Goal: Browse casually: Explore the website without a specific task or goal

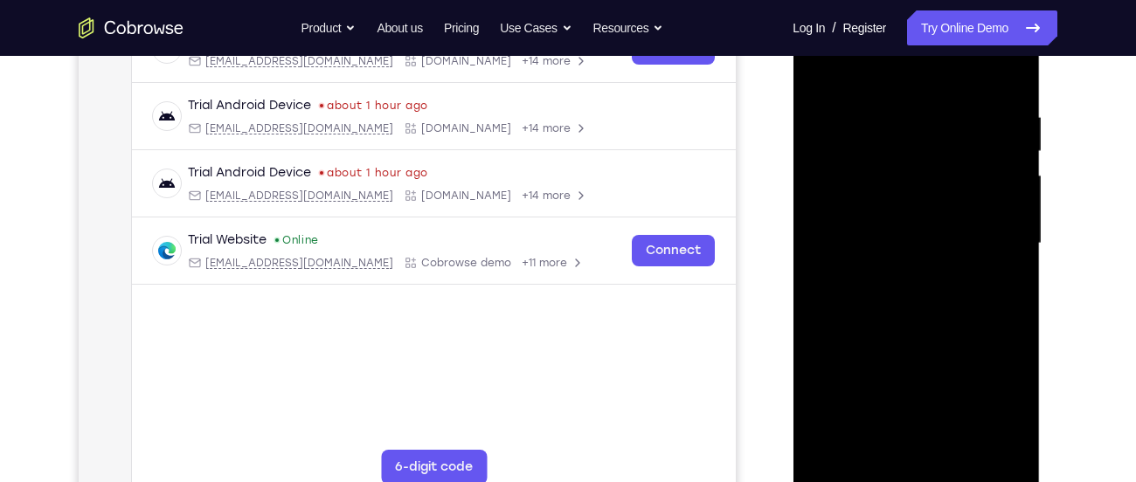
click at [916, 471] on div at bounding box center [916, 243] width 220 height 489
click at [991, 390] on div at bounding box center [916, 243] width 220 height 489
click at [917, 84] on div at bounding box center [916, 243] width 220 height 489
click at [989, 234] on div at bounding box center [916, 243] width 220 height 489
click at [902, 271] on div at bounding box center [916, 243] width 220 height 489
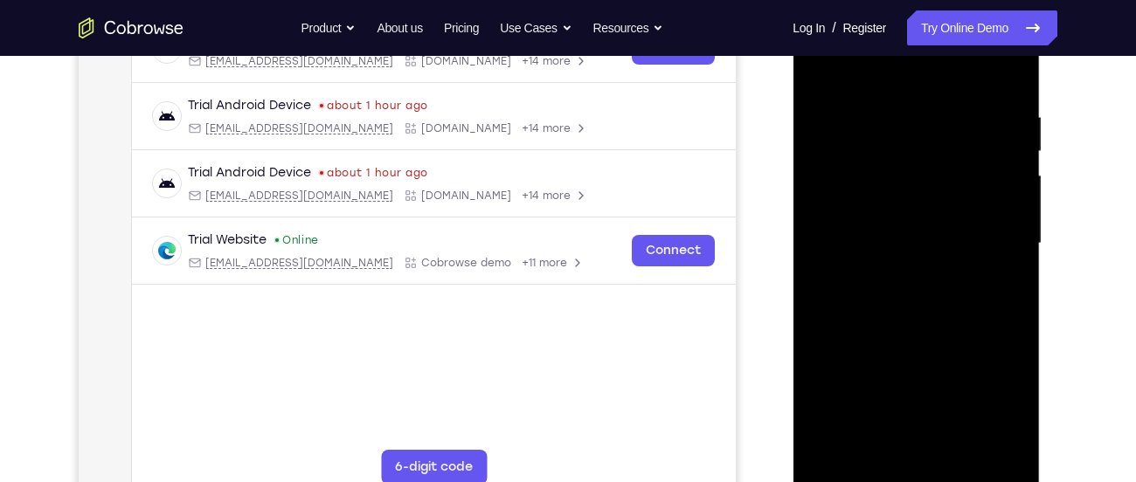
click at [910, 225] on div at bounding box center [916, 243] width 220 height 489
click at [892, 175] on div at bounding box center [916, 243] width 220 height 489
click at [876, 265] on div at bounding box center [916, 243] width 220 height 489
click at [864, 243] on div at bounding box center [916, 243] width 220 height 489
click at [899, 277] on div at bounding box center [916, 243] width 220 height 489
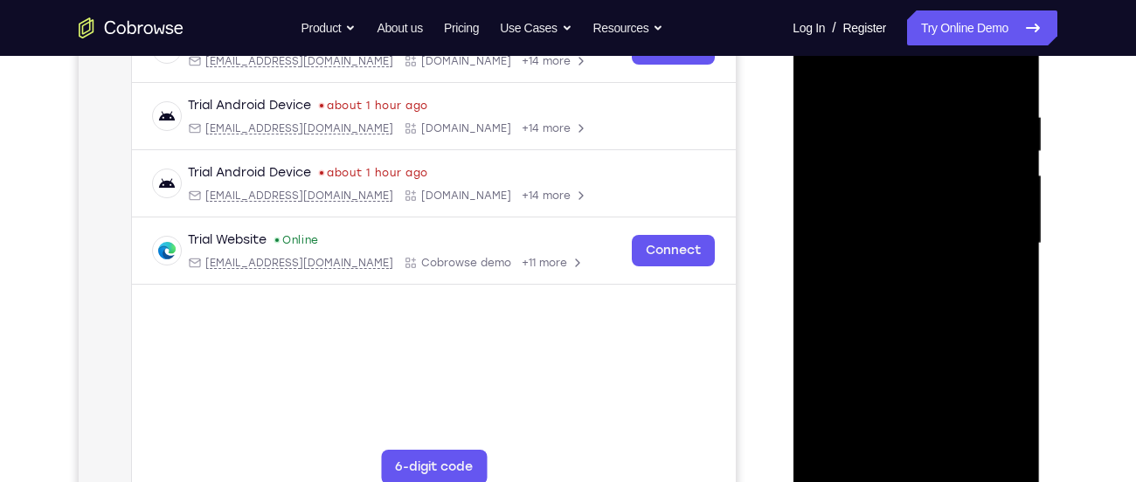
click at [999, 268] on div at bounding box center [916, 243] width 220 height 489
click at [1005, 208] on div at bounding box center [916, 243] width 220 height 489
click at [966, 232] on div at bounding box center [916, 243] width 220 height 489
click at [954, 241] on div at bounding box center [916, 243] width 220 height 489
click at [951, 293] on div at bounding box center [916, 243] width 220 height 489
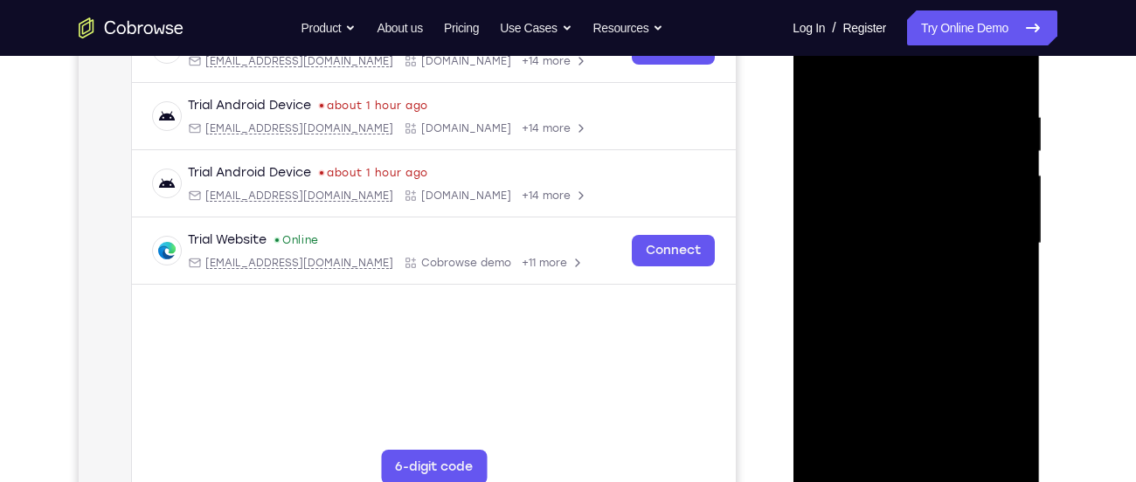
click at [999, 71] on div at bounding box center [916, 243] width 220 height 489
click at [1013, 319] on div at bounding box center [916, 243] width 220 height 489
click at [1009, 322] on div at bounding box center [916, 243] width 220 height 489
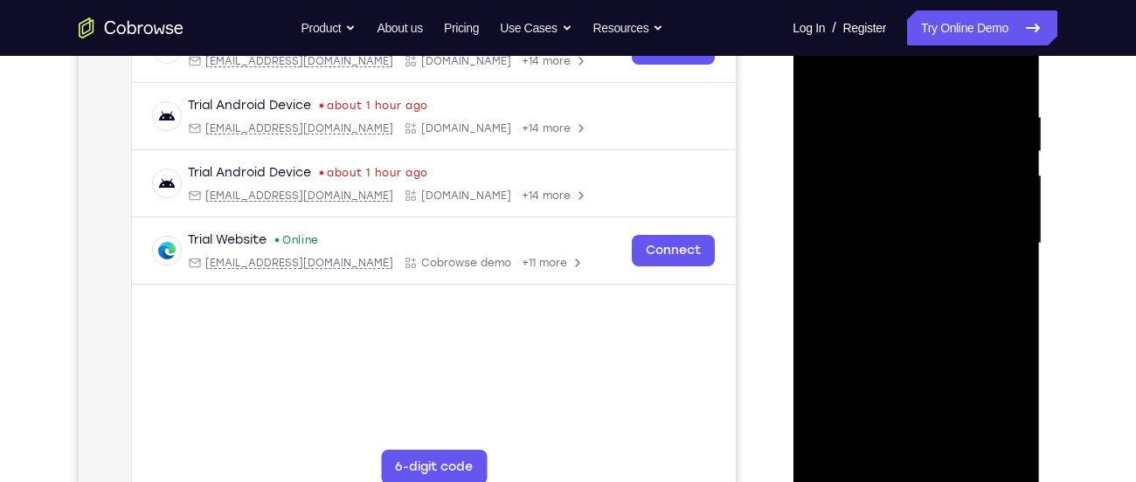
click at [961, 446] on div at bounding box center [916, 243] width 220 height 489
click at [958, 334] on div at bounding box center [916, 243] width 220 height 489
click at [920, 272] on div at bounding box center [916, 243] width 220 height 489
click at [997, 439] on div at bounding box center [916, 243] width 220 height 489
click at [818, 72] on div at bounding box center [916, 243] width 220 height 489
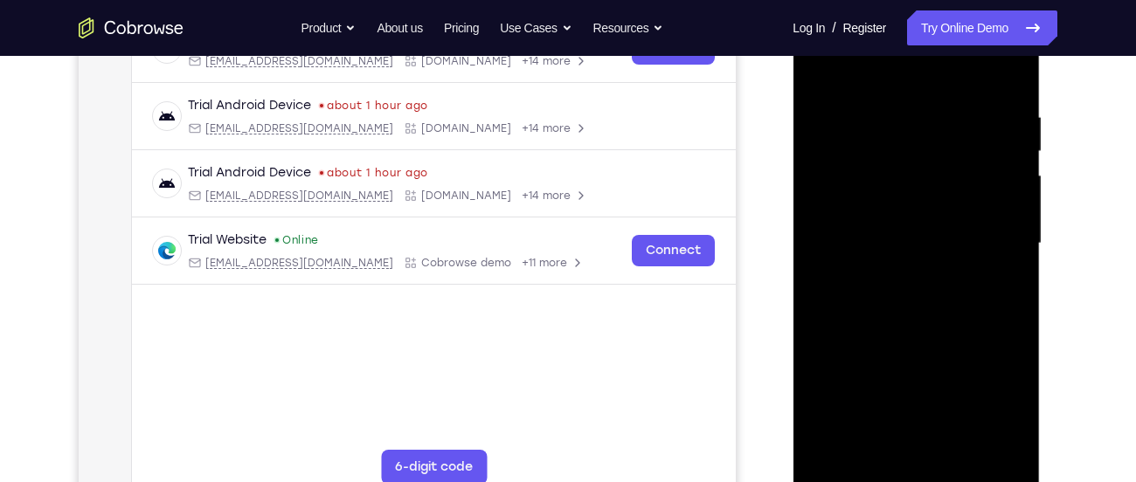
click at [882, 270] on div at bounding box center [916, 243] width 220 height 489
click at [905, 438] on div at bounding box center [916, 243] width 220 height 489
click at [1010, 417] on div at bounding box center [916, 243] width 220 height 489
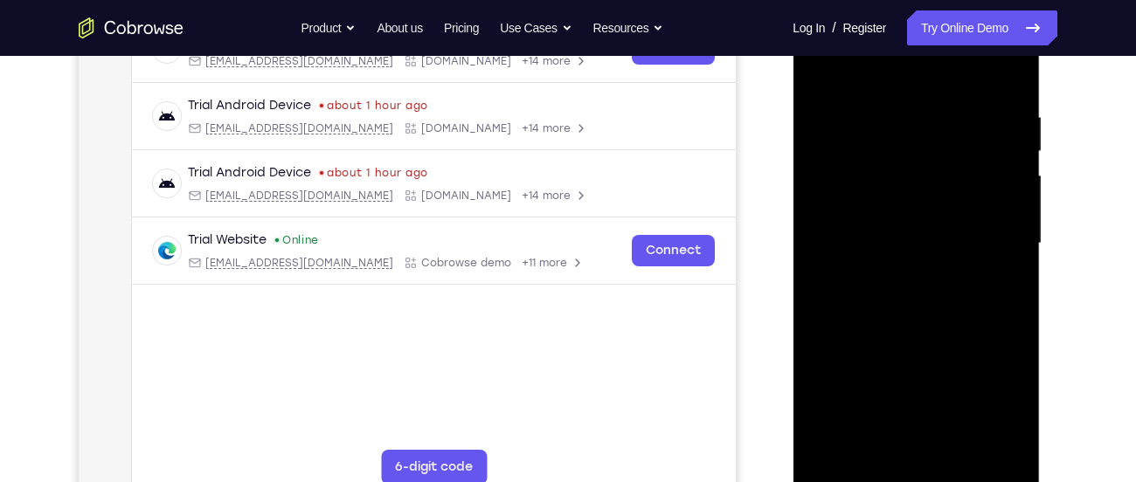
click at [1010, 417] on div at bounding box center [916, 243] width 220 height 489
click at [1005, 287] on div at bounding box center [916, 243] width 220 height 489
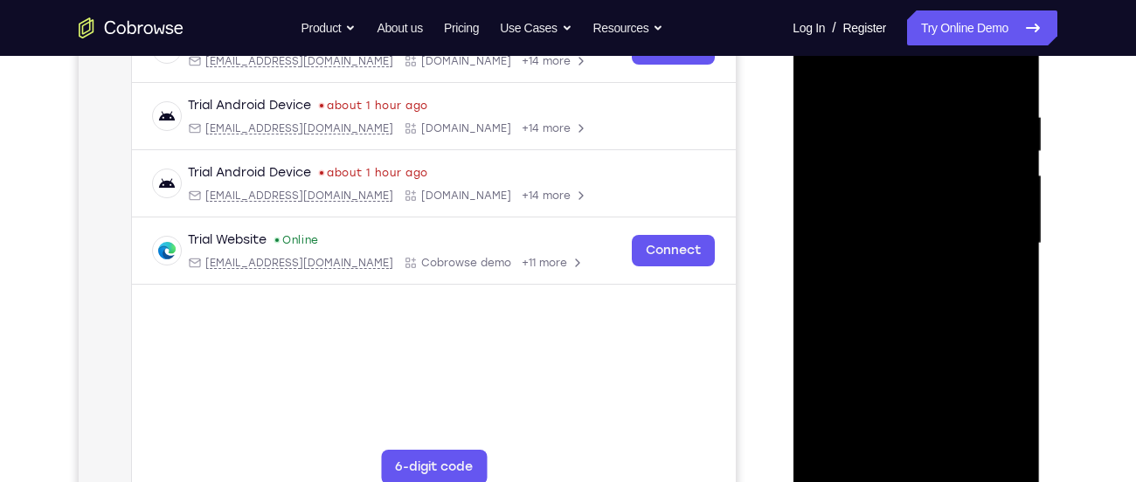
click at [819, 67] on div at bounding box center [916, 243] width 220 height 489
click at [821, 69] on div at bounding box center [916, 243] width 220 height 489
click at [885, 109] on div at bounding box center [916, 243] width 220 height 489
click at [1012, 213] on div at bounding box center [916, 243] width 220 height 489
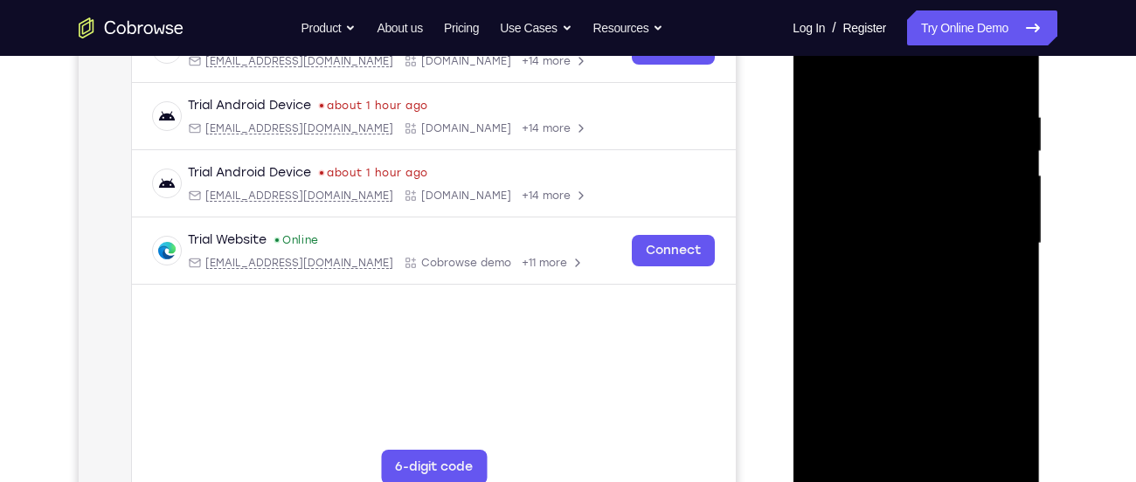
click at [993, 215] on div at bounding box center [916, 243] width 220 height 489
click at [1000, 136] on div at bounding box center [916, 243] width 220 height 489
click at [1005, 124] on div at bounding box center [916, 243] width 220 height 489
click at [998, 131] on div at bounding box center [916, 243] width 220 height 489
